Goal: Task Accomplishment & Management: Use online tool/utility

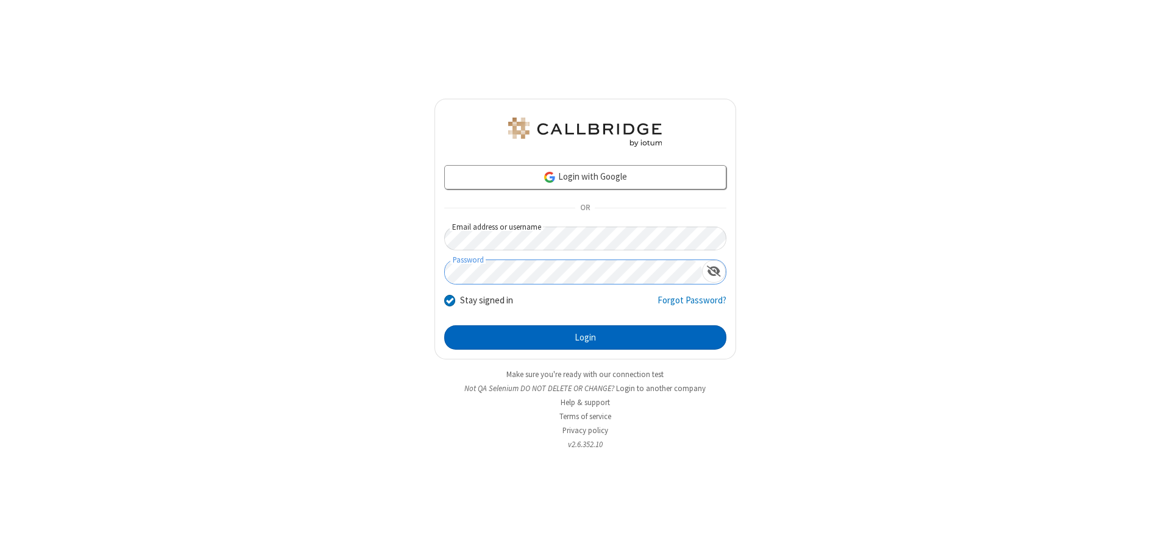
click at [585, 338] on button "Login" at bounding box center [585, 338] width 282 height 24
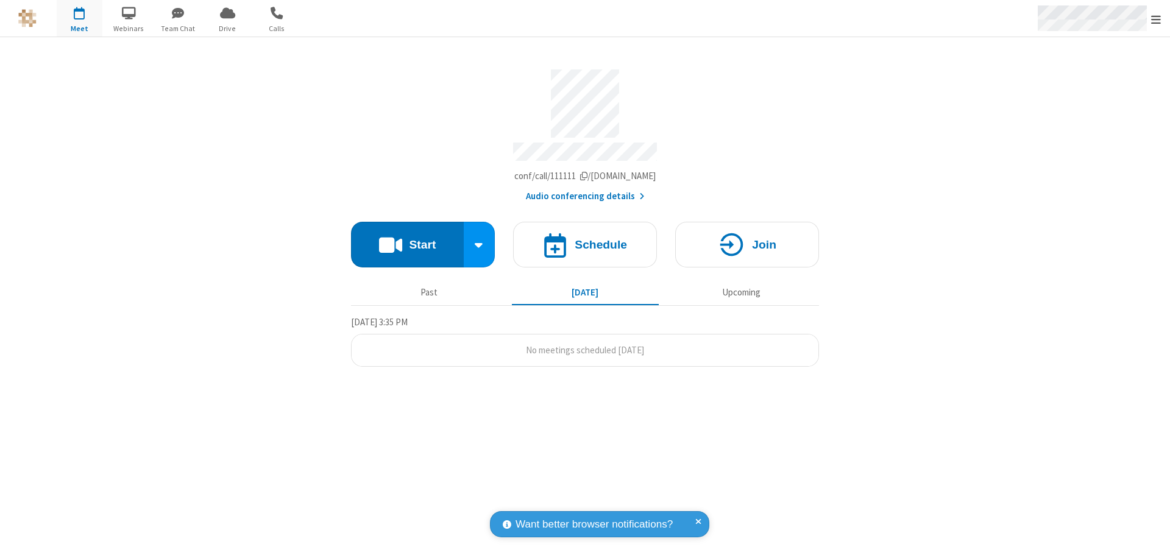
click at [1156, 19] on span "Open menu" at bounding box center [1156, 19] width 10 height 12
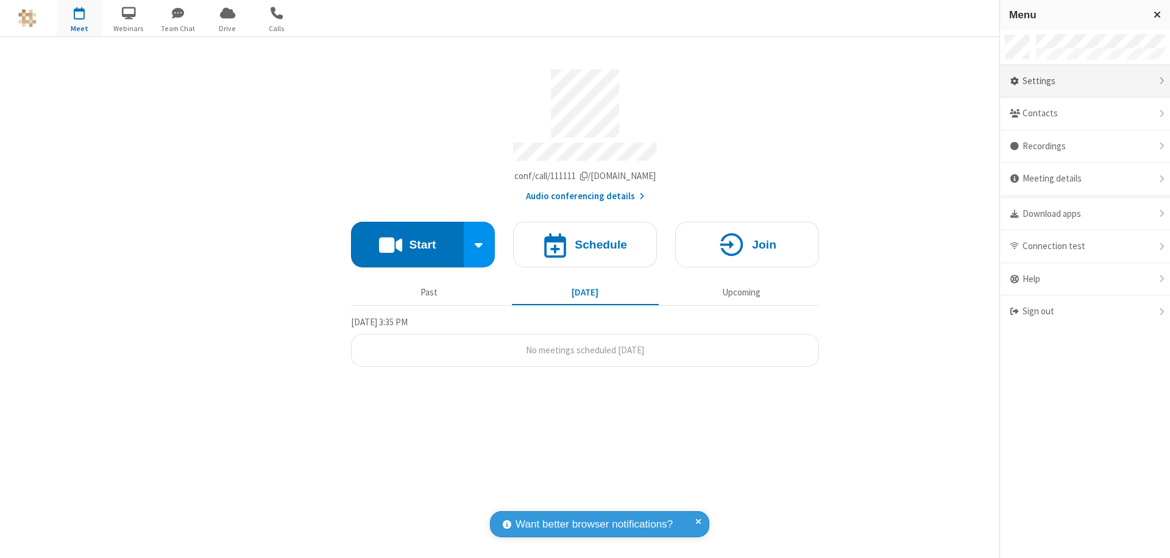
click at [1085, 81] on div "Settings" at bounding box center [1085, 81] width 170 height 33
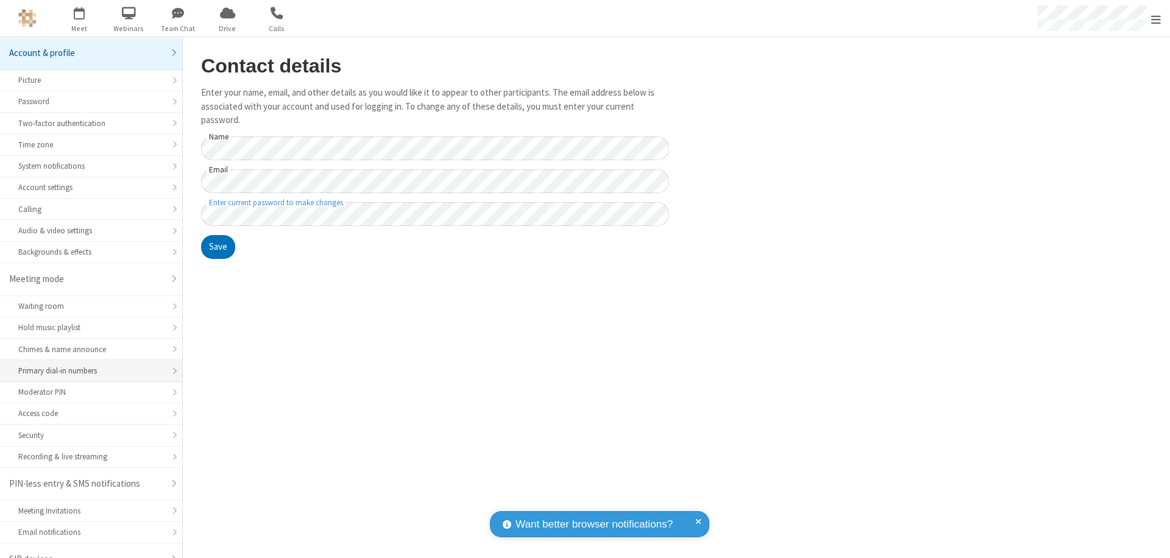
click at [87, 365] on div "Primary dial-in numbers" at bounding box center [91, 371] width 146 height 12
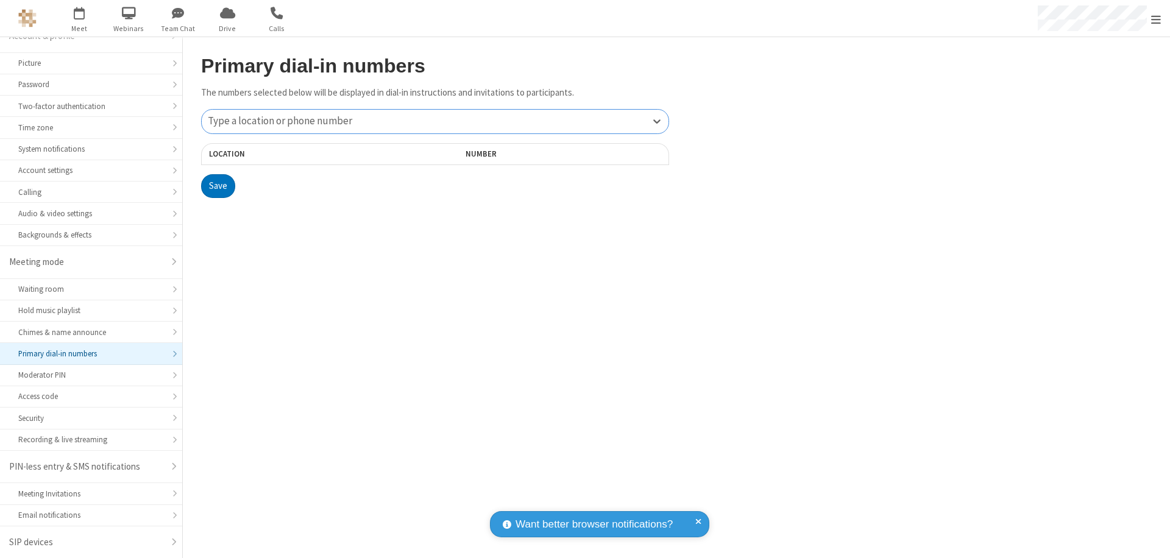
click at [435, 121] on div "Type a location or phone number" at bounding box center [435, 122] width 467 height 24
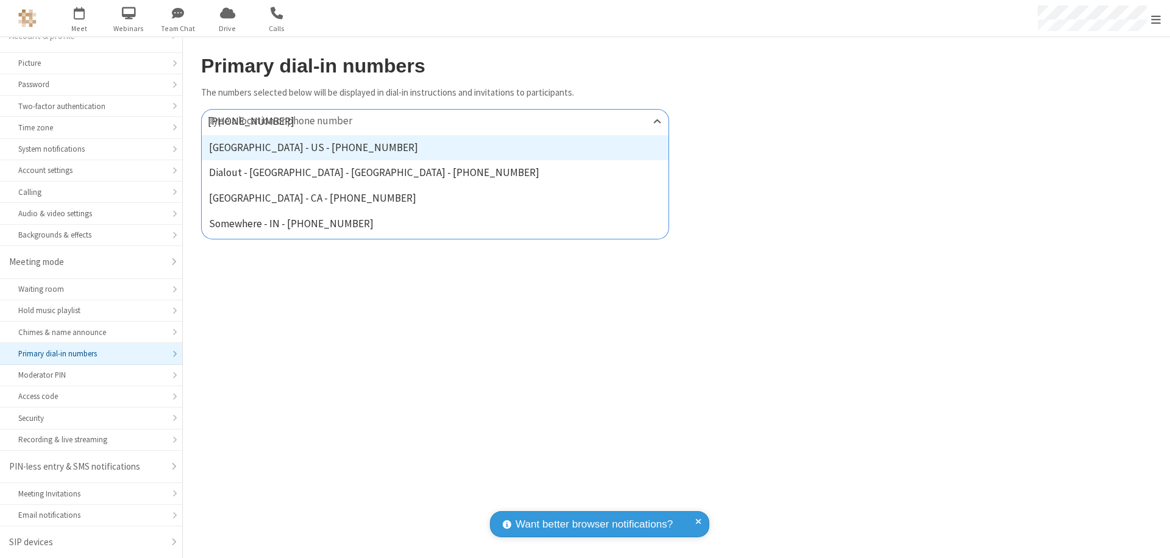
type input "[PHONE_NUMBER]"
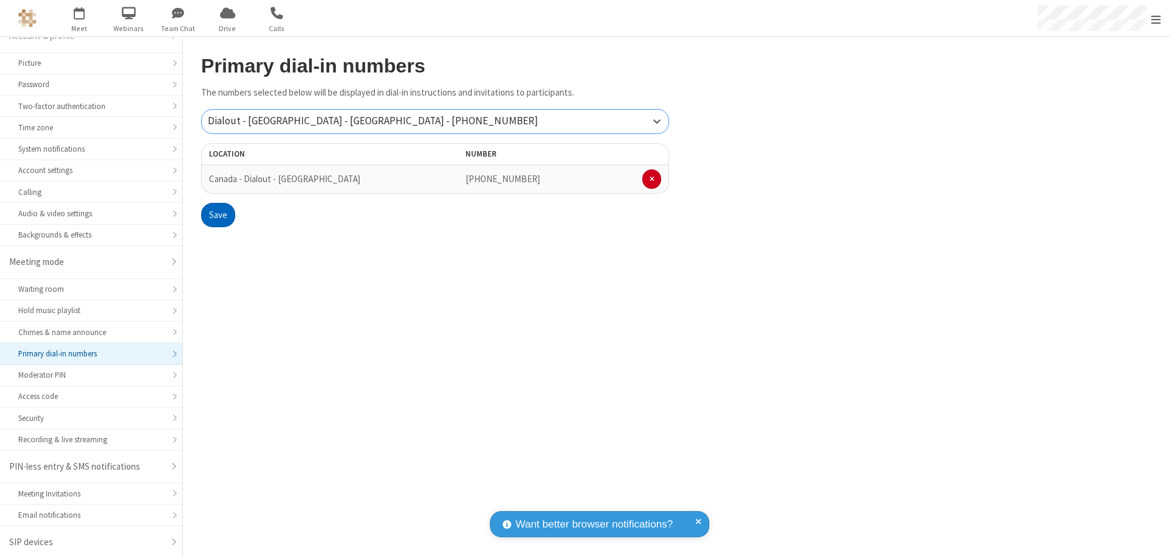
click at [218, 215] on button "Save" at bounding box center [218, 215] width 34 height 24
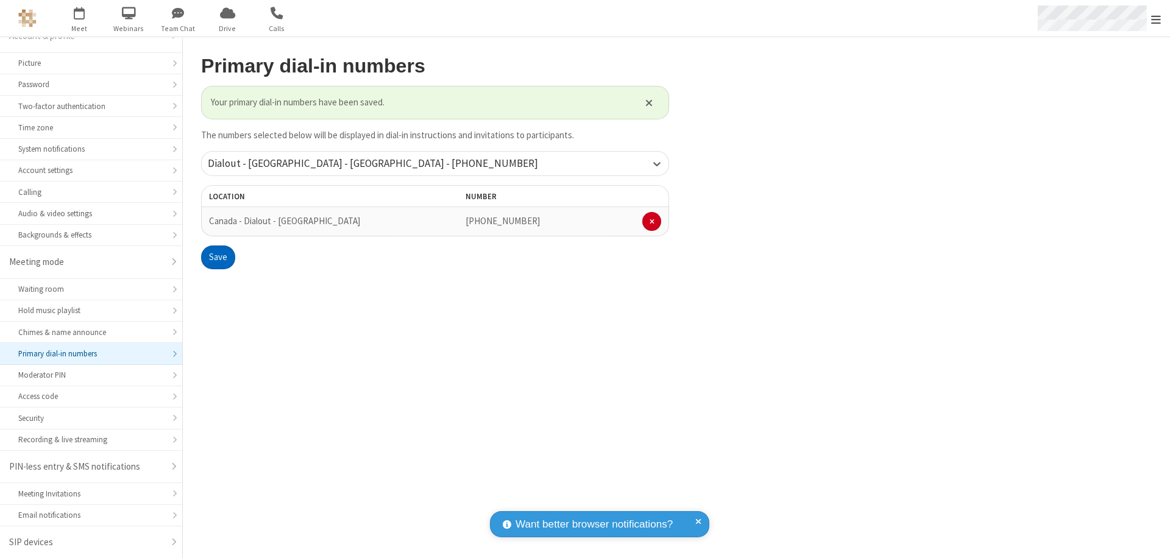
click at [1156, 19] on span "Open menu" at bounding box center [1156, 19] width 10 height 12
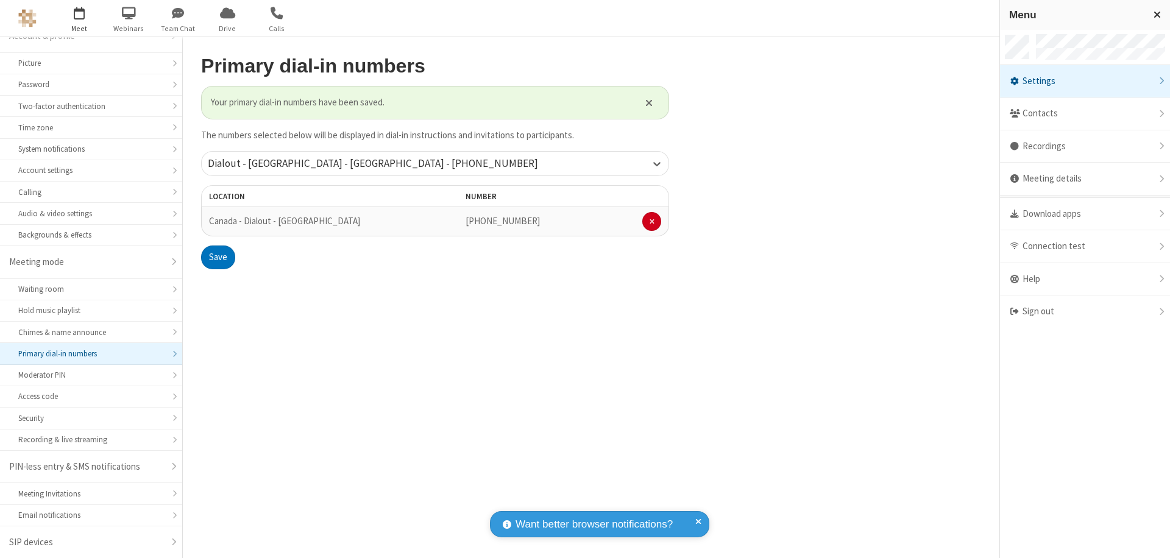
click at [79, 18] on span "button" at bounding box center [80, 12] width 46 height 21
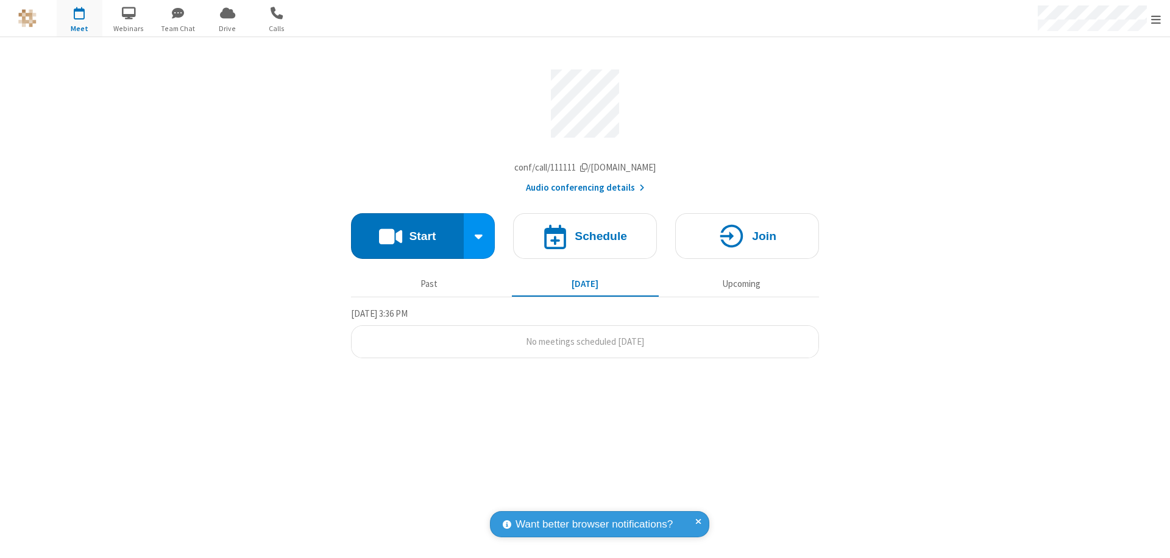
click at [407, 239] on button "Start" at bounding box center [407, 236] width 113 height 46
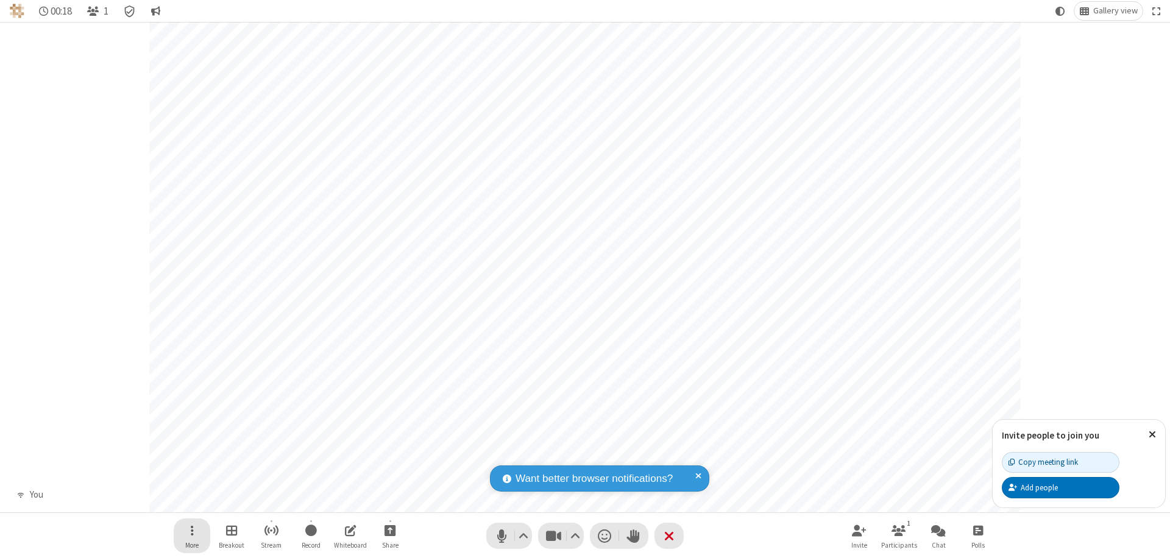
click at [191, 530] on span "Open menu" at bounding box center [192, 530] width 3 height 15
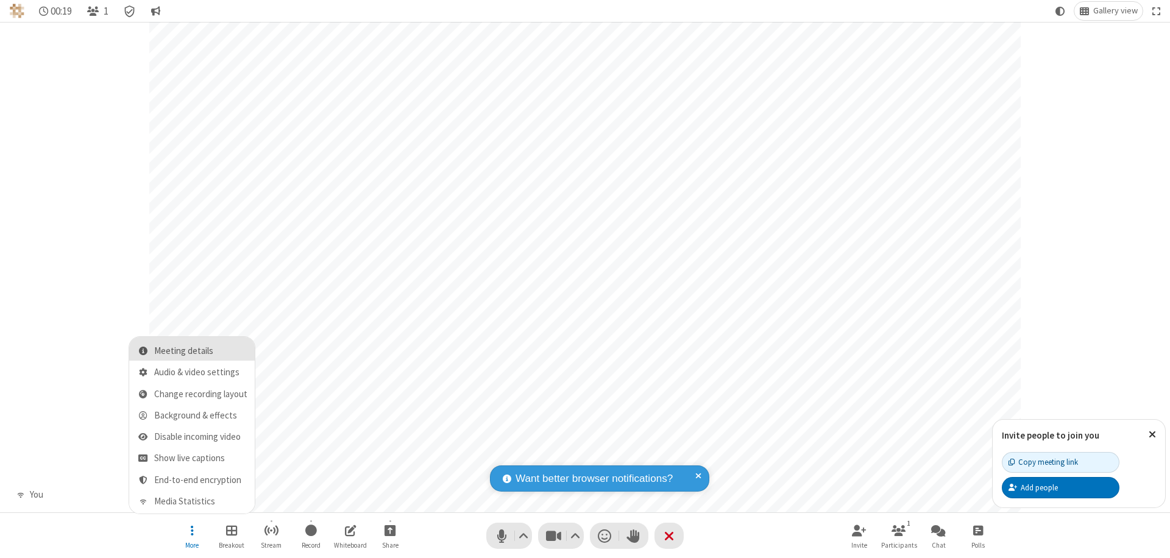
click at [201, 351] on span "Meeting details" at bounding box center [200, 351] width 93 height 10
